Goal: Information Seeking & Learning: Compare options

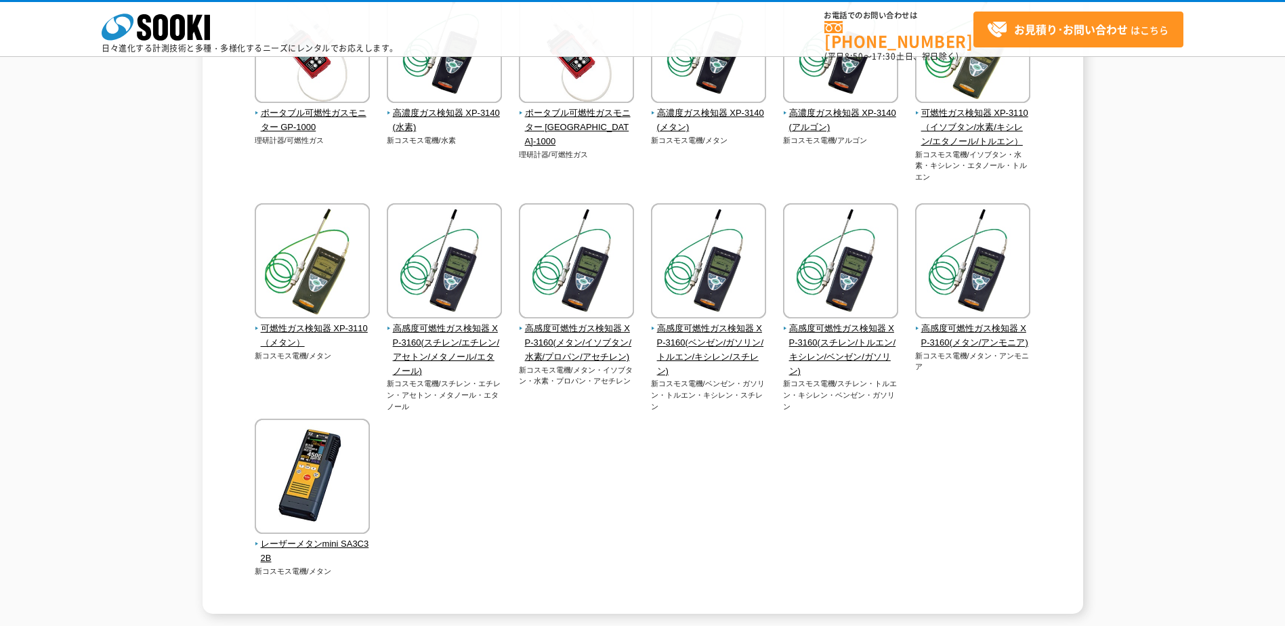
scroll to position [259, 0]
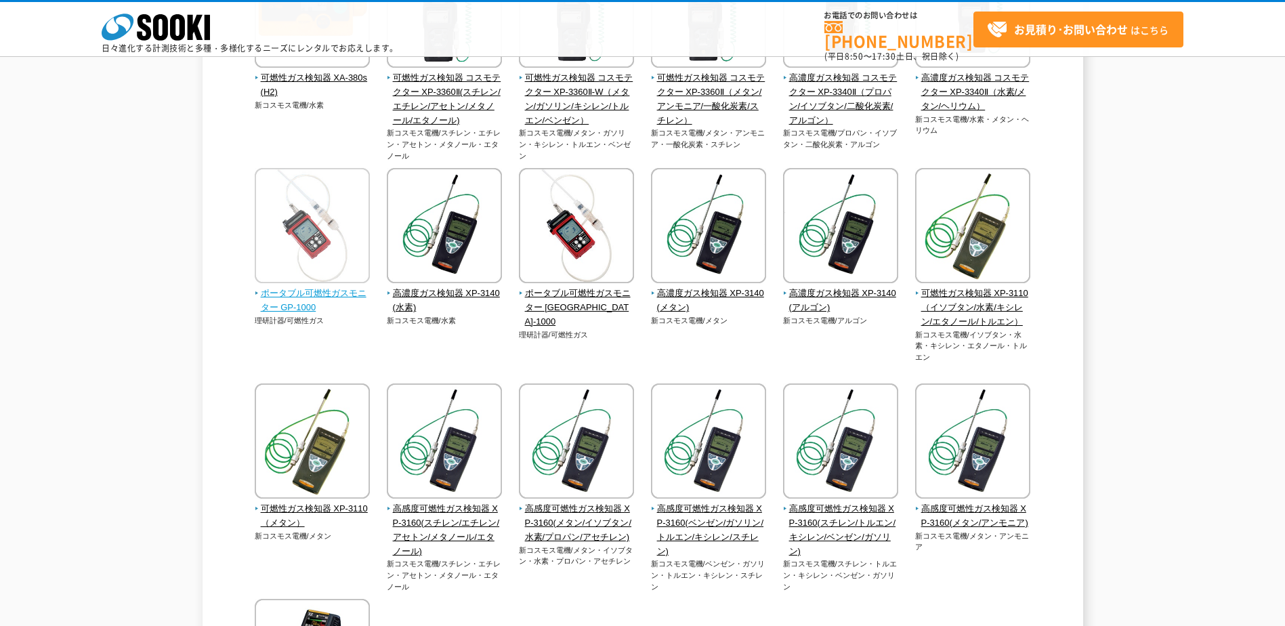
click at [276, 295] on span "ポータブル可燃性ガスモニター GP-1000" at bounding box center [313, 301] width 116 height 28
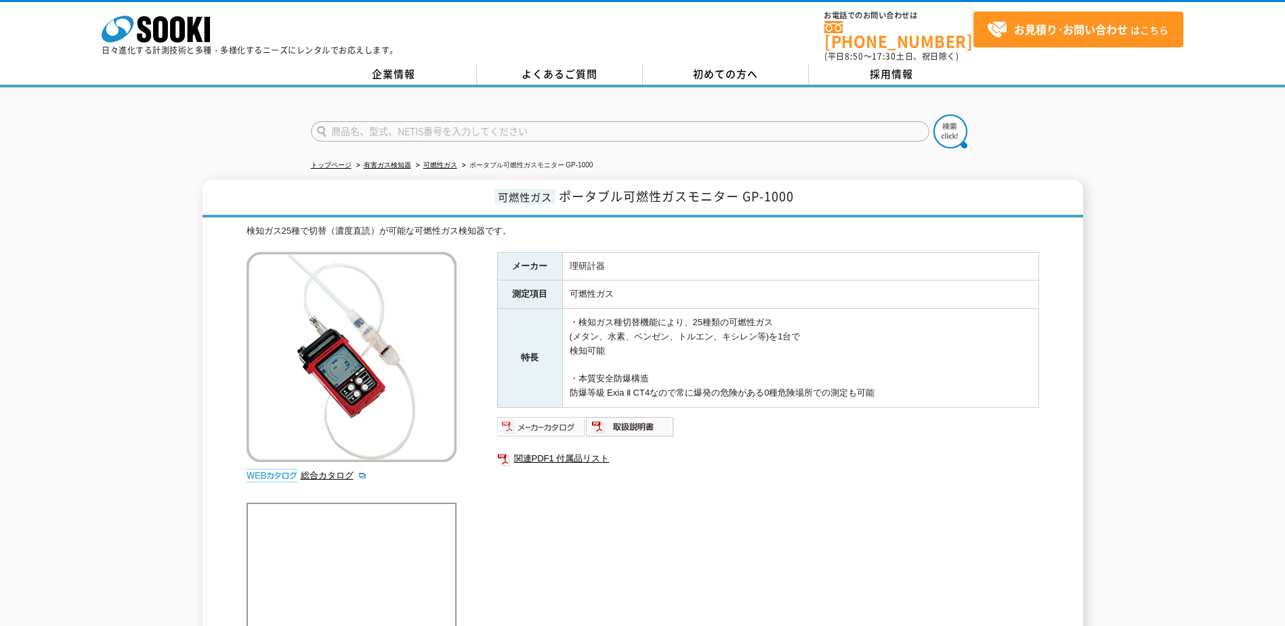
click at [562, 427] on img at bounding box center [541, 427] width 89 height 22
drag, startPoint x: 745, startPoint y: 187, endPoint x: 795, endPoint y: 192, distance: 50.4
click at [794, 192] on span "ポータブル可燃性ガスモニター GP-1000" at bounding box center [676, 196] width 235 height 18
copy span "GP-1000"
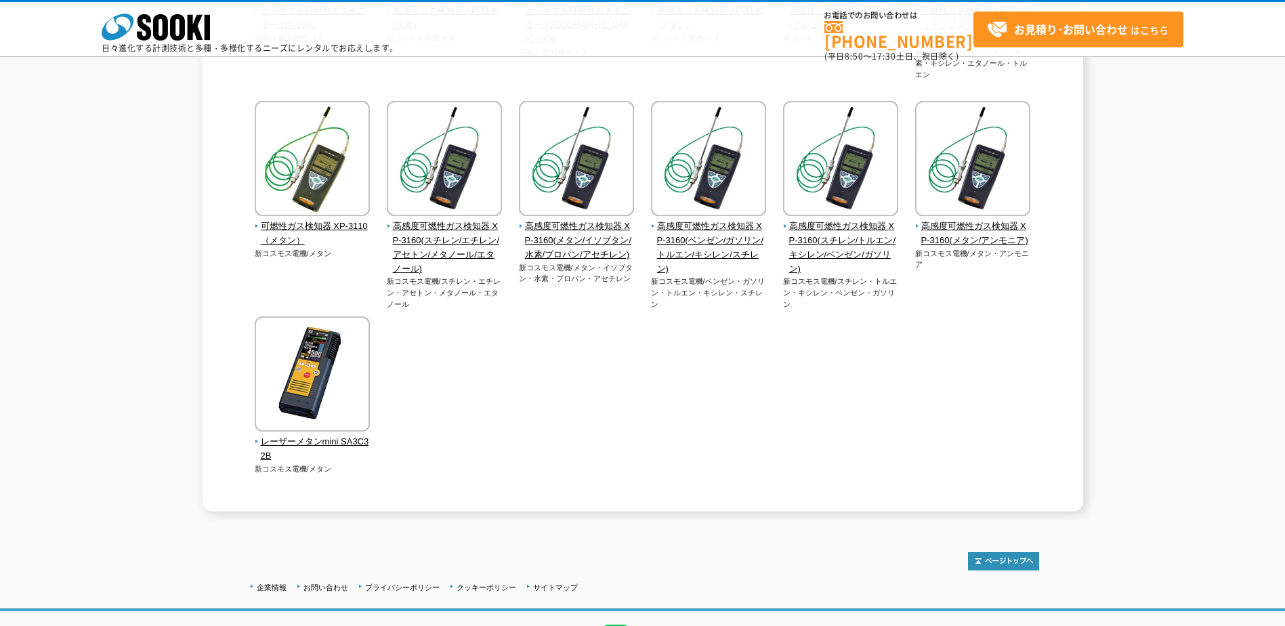
scroll to position [621, 0]
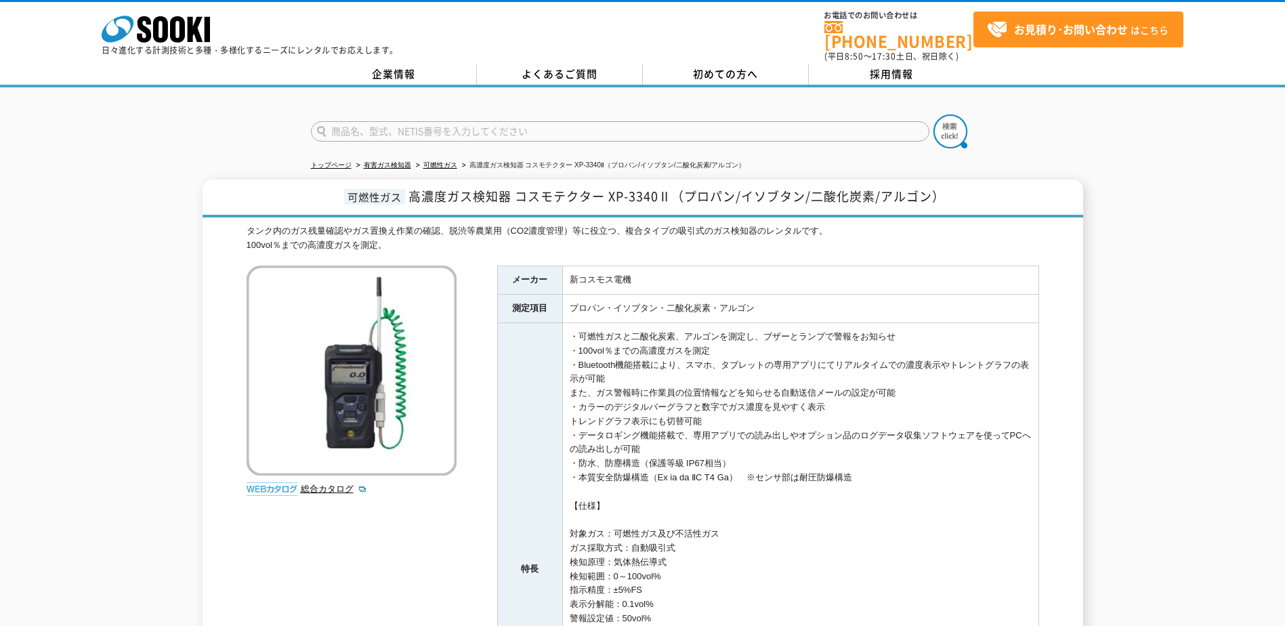
click at [784, 312] on td "プロパン・イソブタン・二酸化炭素・アルゴン" at bounding box center [800, 309] width 476 height 28
click at [831, 427] on td "・可燃性ガスと二酸化炭素、アルゴンを測定し、ブザーとランプで警報をお知らせ ・100vol％までの高濃度ガスを測定 ・Bluetooth機能搭載により、スマホ…" at bounding box center [800, 569] width 476 height 493
click at [333, 484] on link "総合カタログ" at bounding box center [334, 489] width 66 height 10
drag, startPoint x: 610, startPoint y: 189, endPoint x: 671, endPoint y: 189, distance: 61.6
click at [671, 189] on span "高濃度ガス検知器 コスモテクター XP-3340Ⅱ（プロパン/イソブタン/二酸化炭素/アルゴン）" at bounding box center [676, 196] width 537 height 18
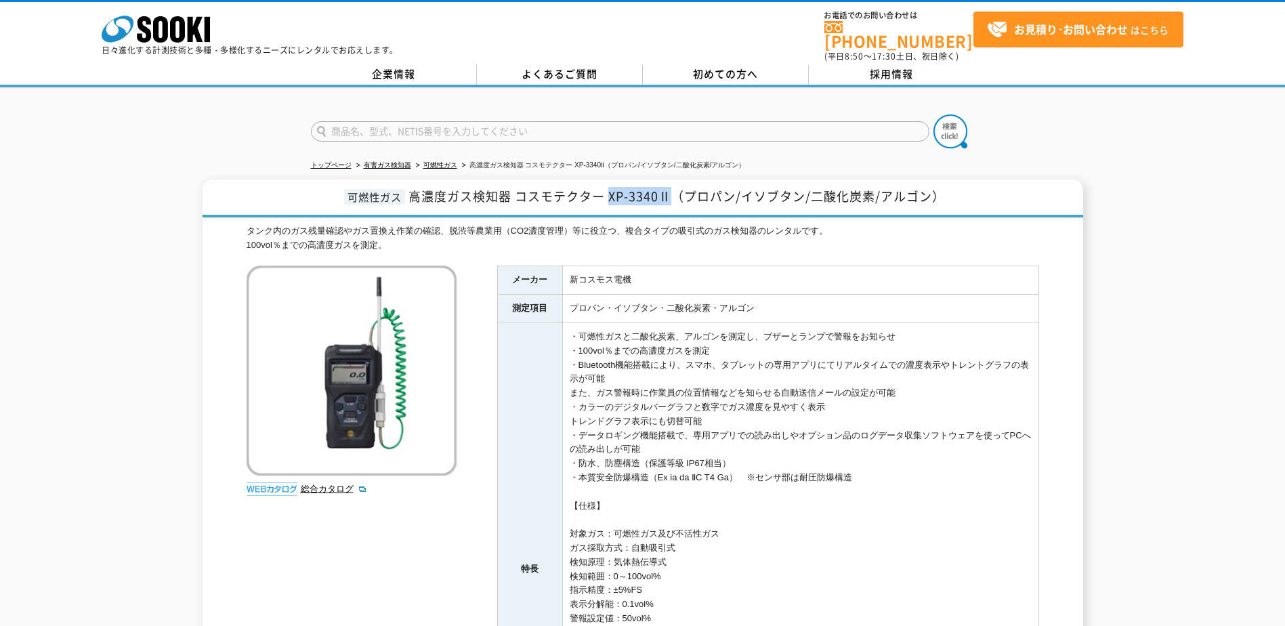
copy span "XP-3340Ⅱ"
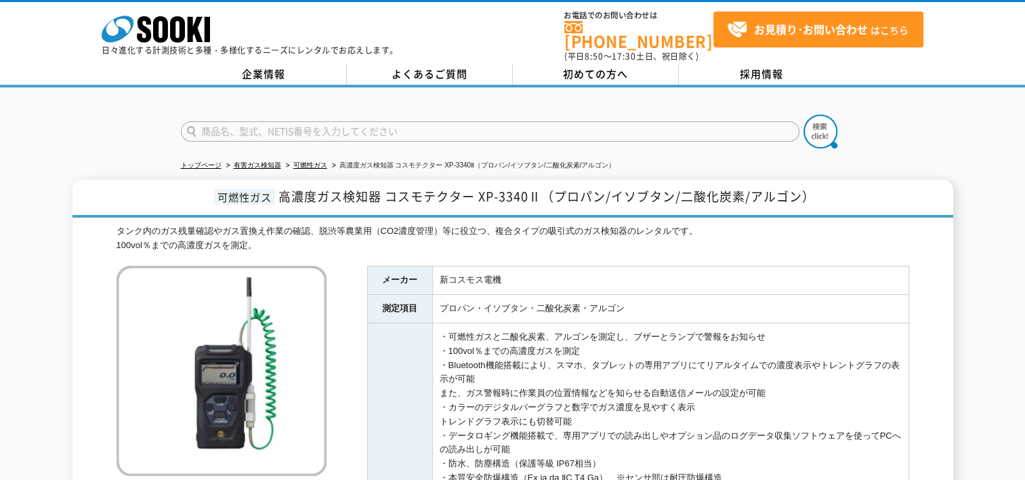
click at [275, 195] on h1 "可燃性ガス 高濃度ガス検知器 コスモテクター XP-3340Ⅱ（プロパン/イソブタン/二酸化炭素/アルゴン）" at bounding box center [512, 199] width 881 height 38
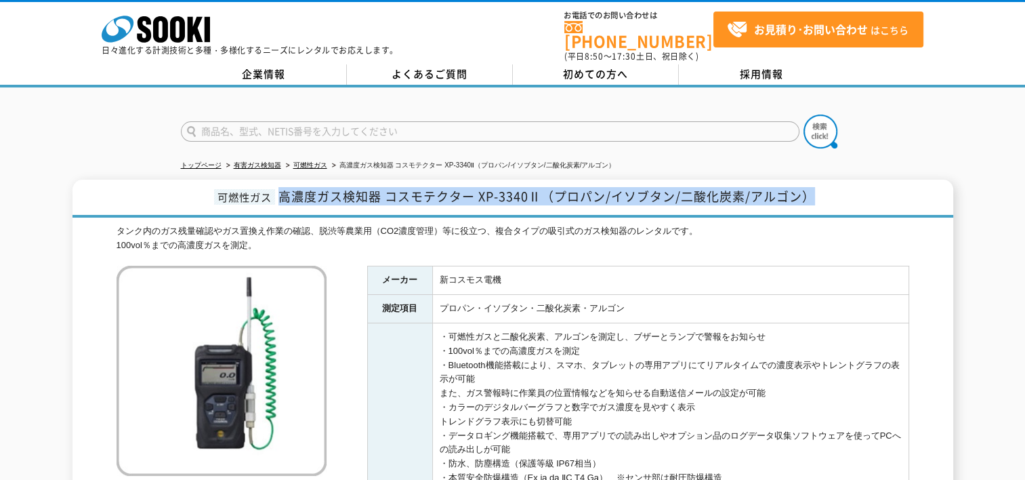
drag, startPoint x: 281, startPoint y: 188, endPoint x: 814, endPoint y: 184, distance: 532.5
click at [814, 187] on span "高濃度ガス検知器 コスモテクター XP-3340Ⅱ（プロパン/イソブタン/二酸化炭素/アルゴン）" at bounding box center [546, 196] width 537 height 18
copy span "高濃度ガス検知器 コスモテクター XP-3340Ⅱ（プロパン/イソブタン/二酸化炭素/アルゴン）"
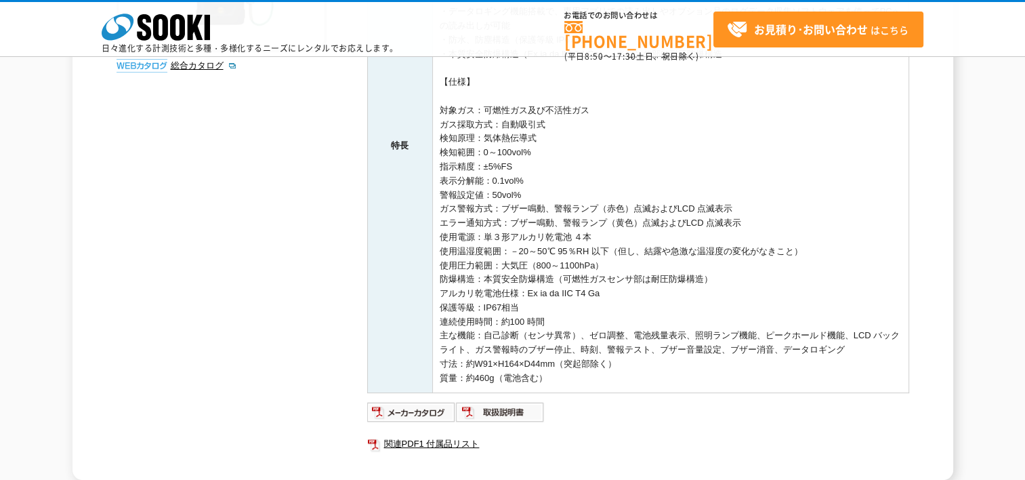
scroll to position [90, 0]
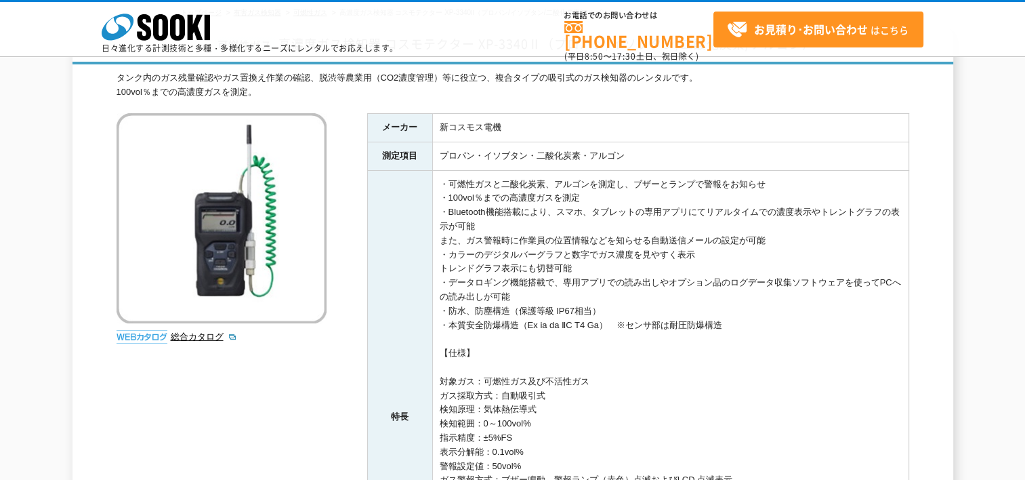
click at [469, 125] on td "新コスモス電機" at bounding box center [670, 127] width 476 height 28
copy tbody "新コスモス電機"
click at [498, 247] on td "・可燃性ガスと二酸化炭素、アルゴンを測定し、ブザーとランプで警報をお知らせ ・100vol％までの高濃度ガスを測定 ・Bluetooth機能搭載により、スマホ…" at bounding box center [670, 416] width 476 height 493
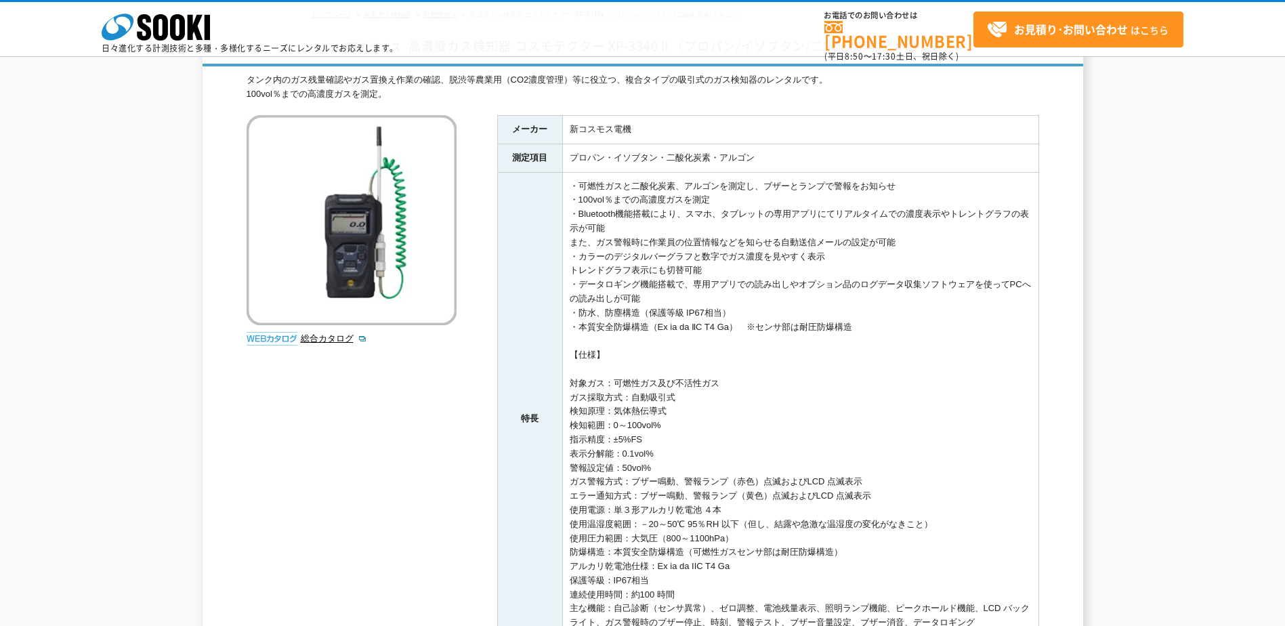
scroll to position [268, 0]
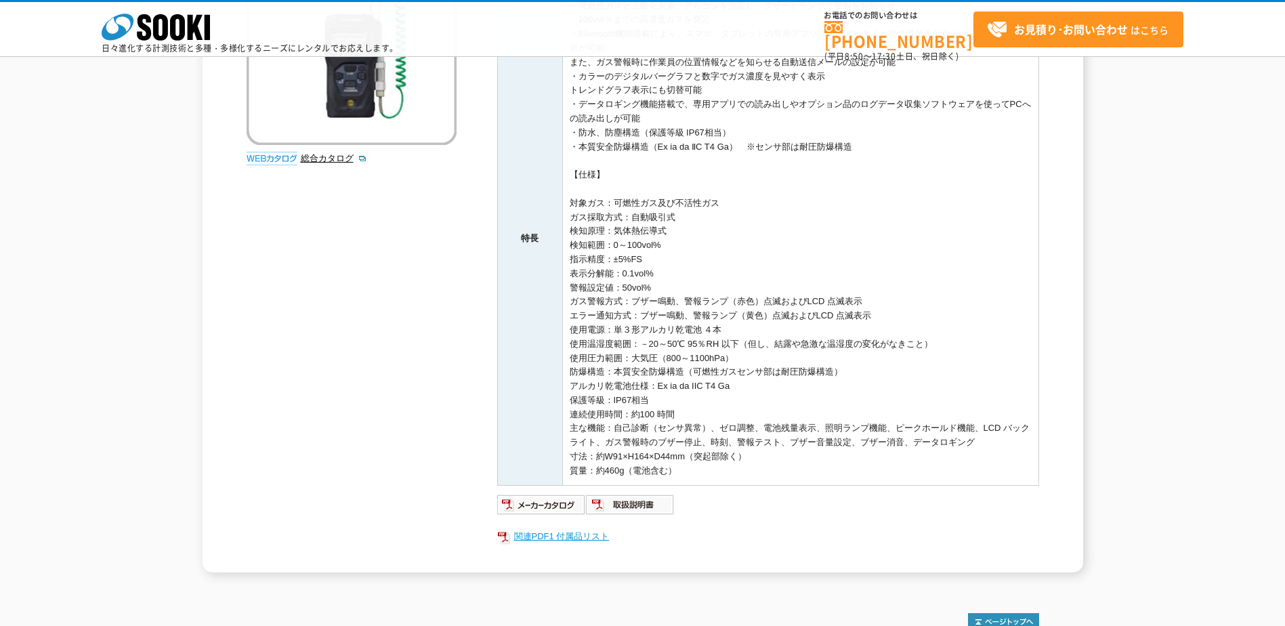
click at [591, 535] on link "関連PDF1 付属品リスト" at bounding box center [768, 537] width 542 height 18
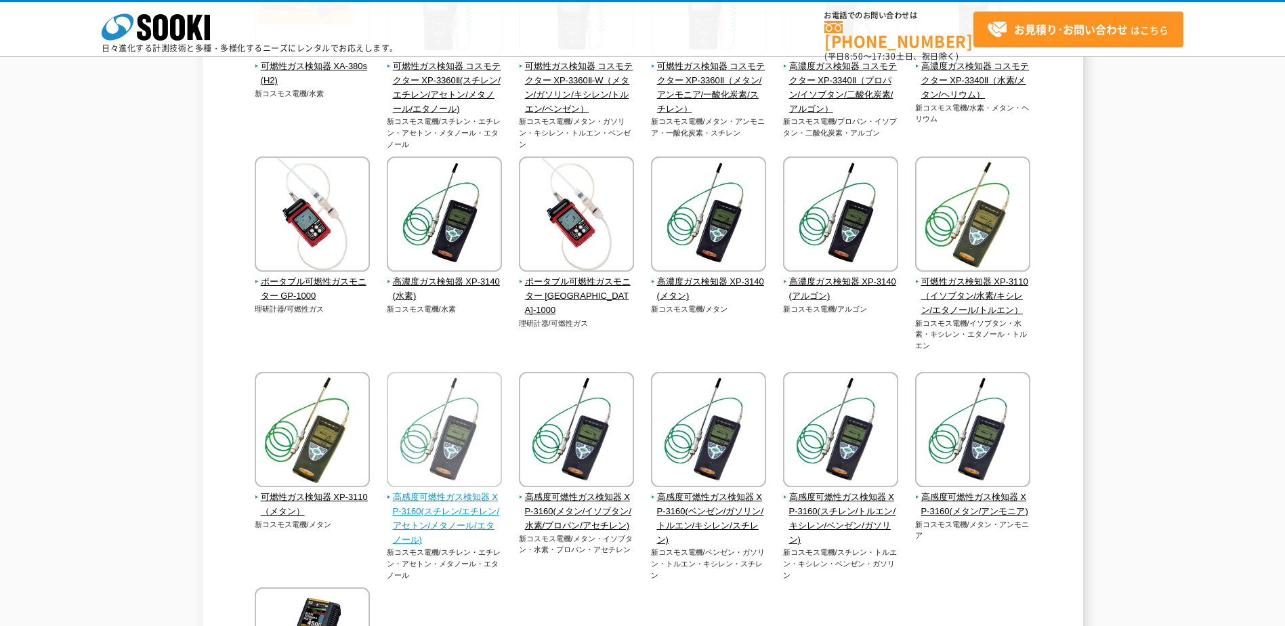
scroll to position [452, 0]
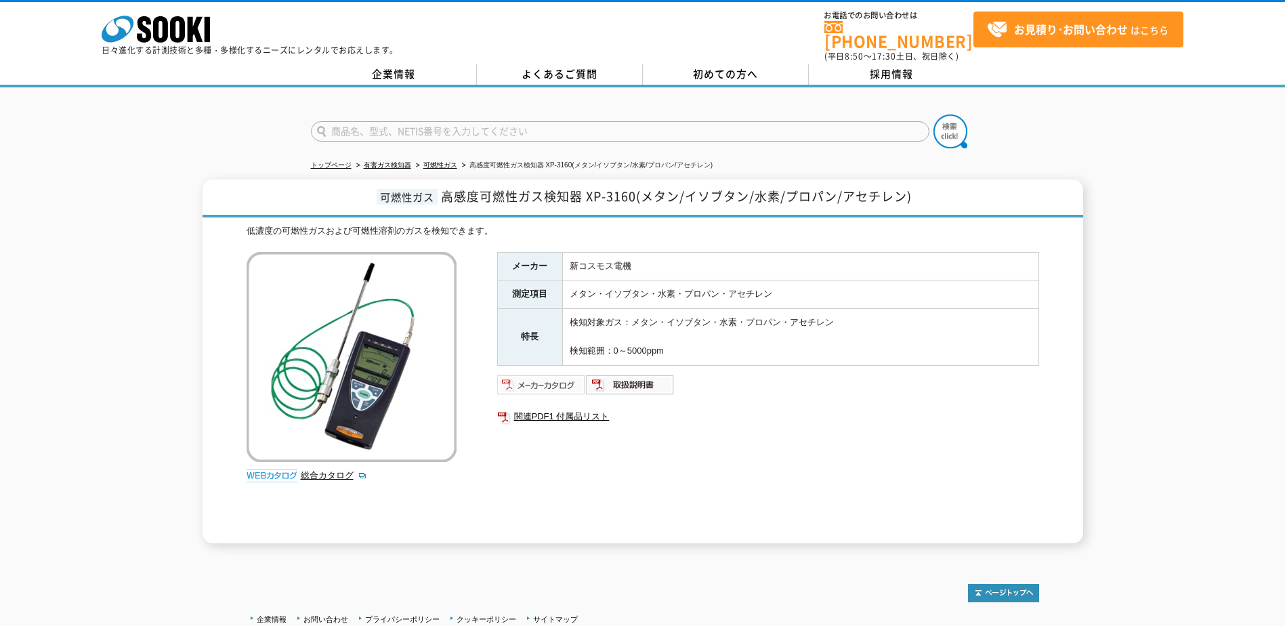
click at [558, 375] on img at bounding box center [541, 385] width 89 height 22
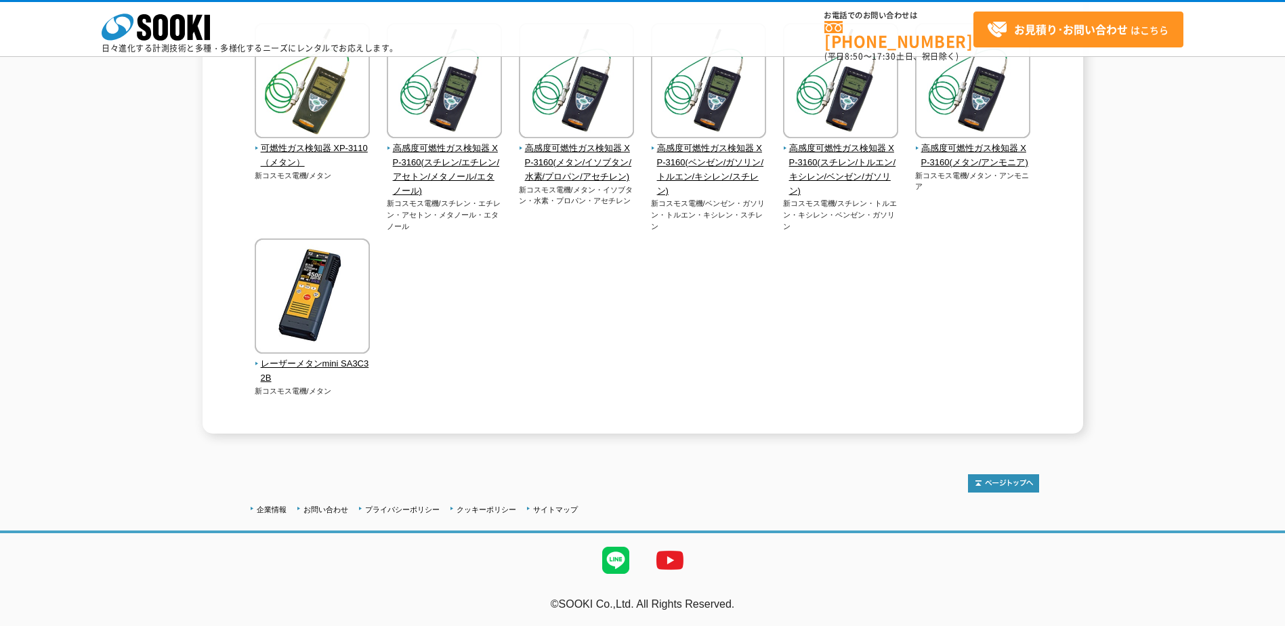
scroll to position [73, 0]
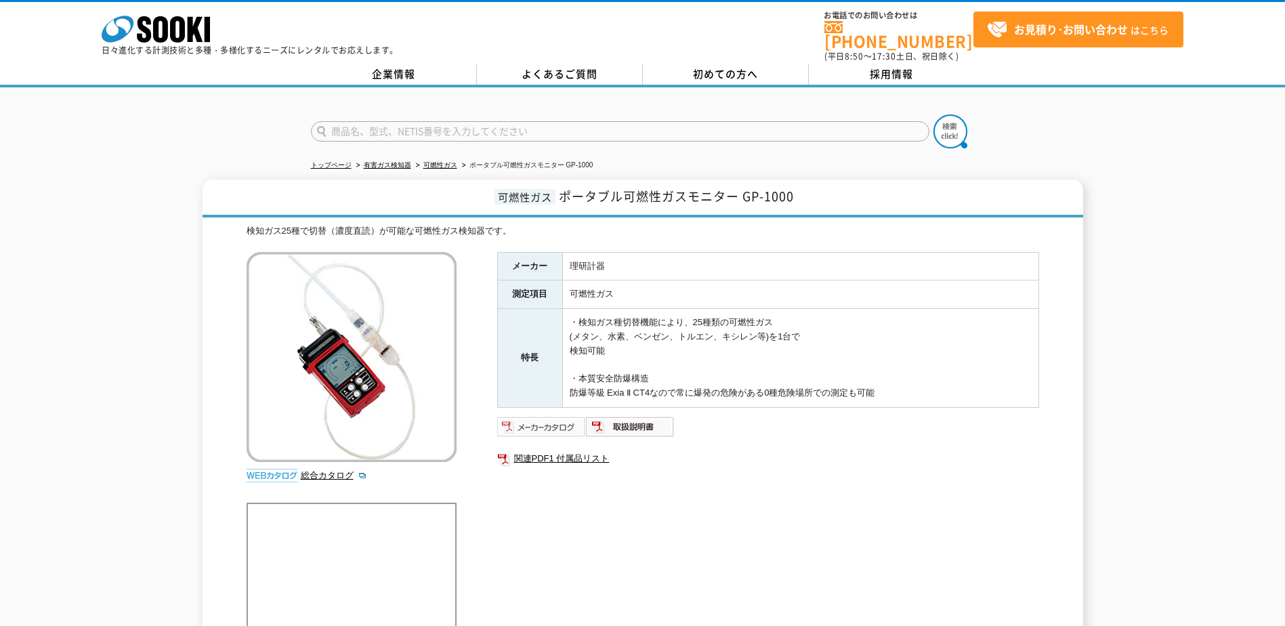
click at [551, 423] on img at bounding box center [541, 427] width 89 height 22
click at [539, 418] on img at bounding box center [541, 427] width 89 height 22
click at [797, 317] on td "・検知ガス種切替機能により、25種類の可燃性ガス (メタン、水素、ベンゼン、トルエン、キシレン等)を1台で 検知可能 ・本質安全防爆構造 防爆等級 Exia …" at bounding box center [800, 358] width 476 height 99
drag, startPoint x: 744, startPoint y: 190, endPoint x: 792, endPoint y: 188, distance: 48.1
click at [792, 188] on span "ポータブル可燃性ガスモニター GP-1000" at bounding box center [676, 196] width 235 height 18
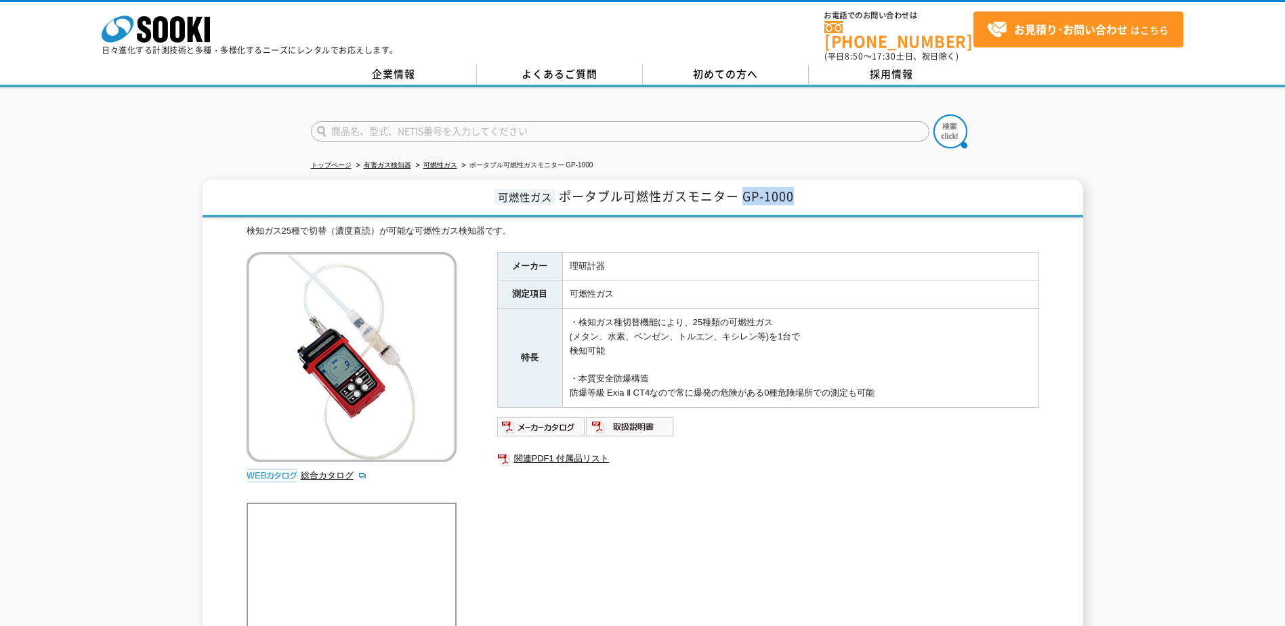
copy span "GP-1000"
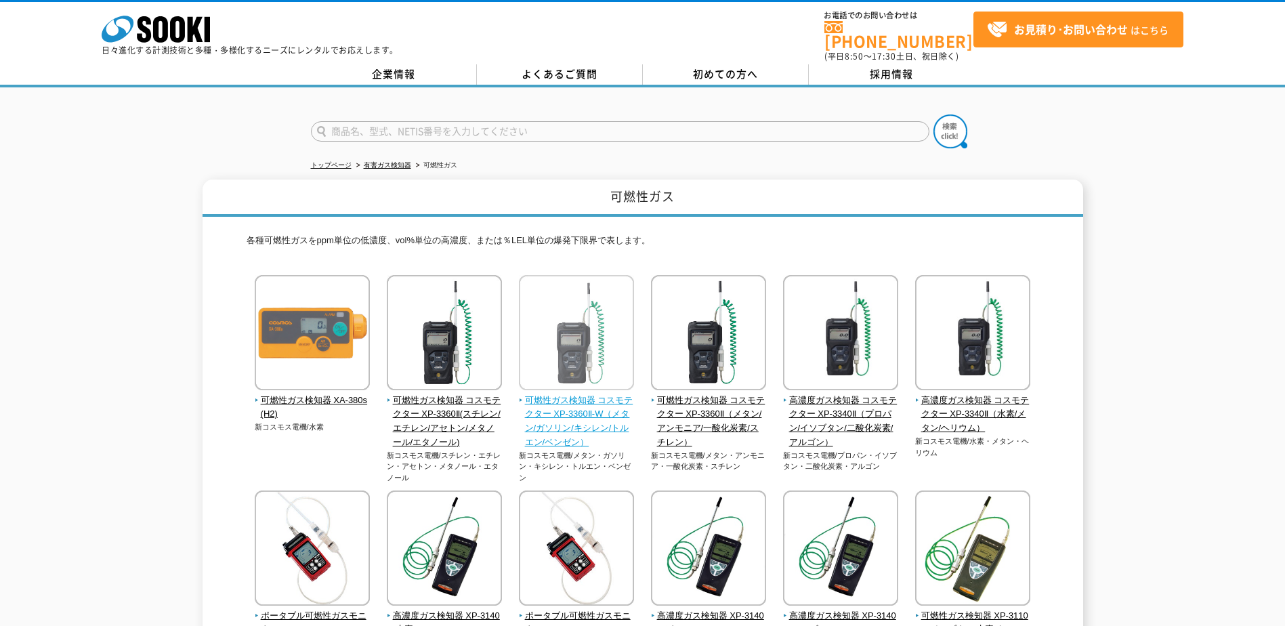
click at [541, 429] on span "可燃性ガス検知器 コスモテクター XP-3360Ⅱ-W（メタン/ガソリン/キシレン/トルエン/ベンゼン）" at bounding box center [577, 422] width 116 height 56
